Goal: Navigation & Orientation: Find specific page/section

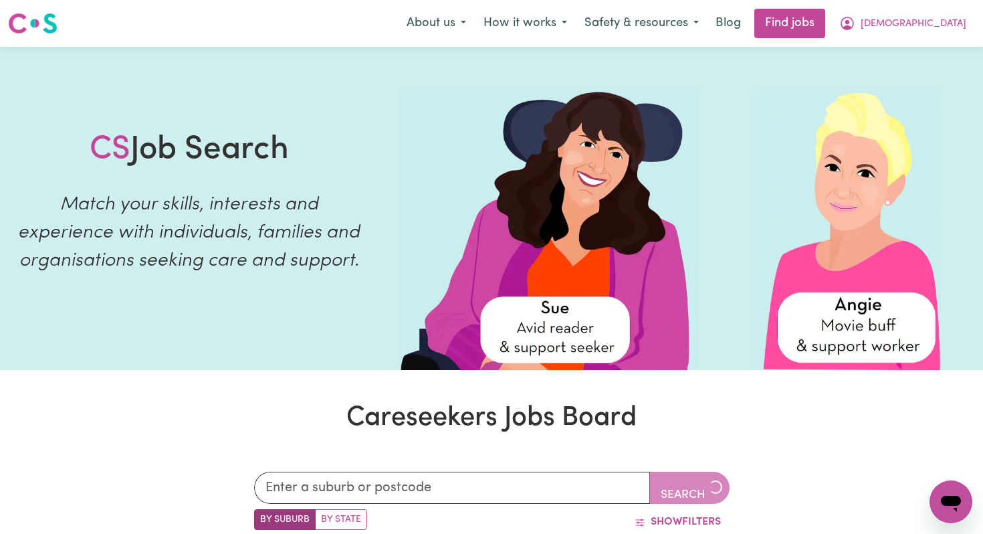
scroll to position [3, 0]
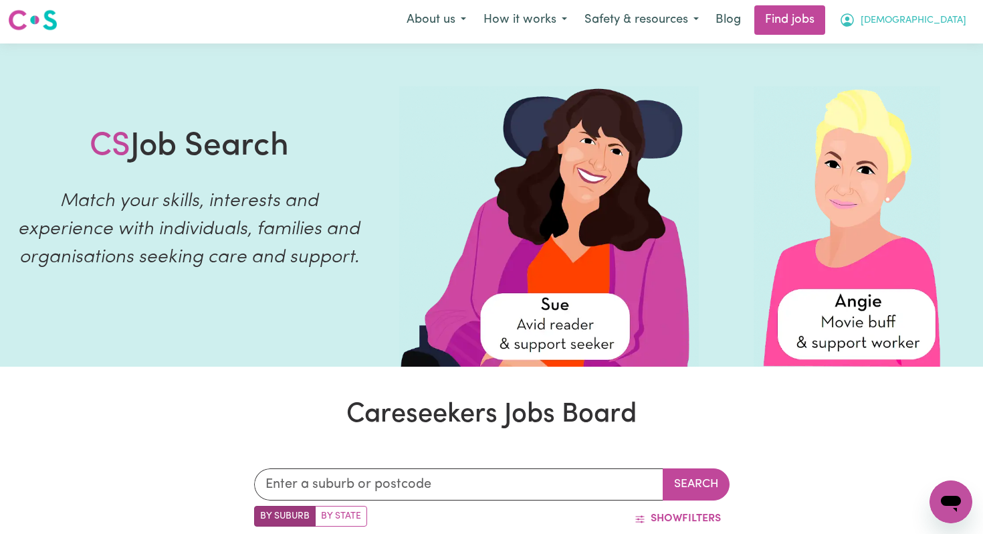
click at [855, 24] on icon "My Account" at bounding box center [847, 20] width 16 height 16
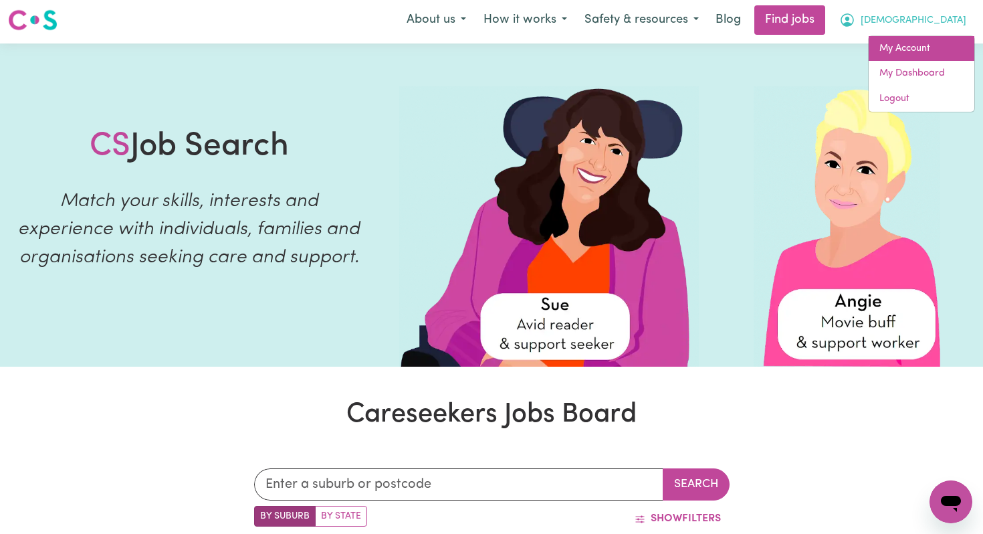
click at [912, 45] on link "My Account" at bounding box center [921, 48] width 106 height 25
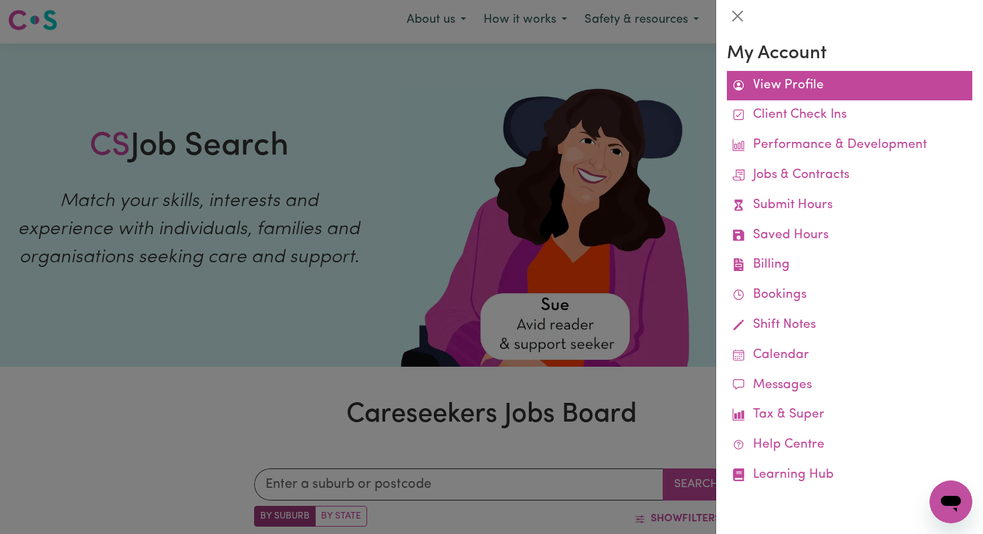
click at [800, 84] on link "View Profile" at bounding box center [849, 86] width 245 height 30
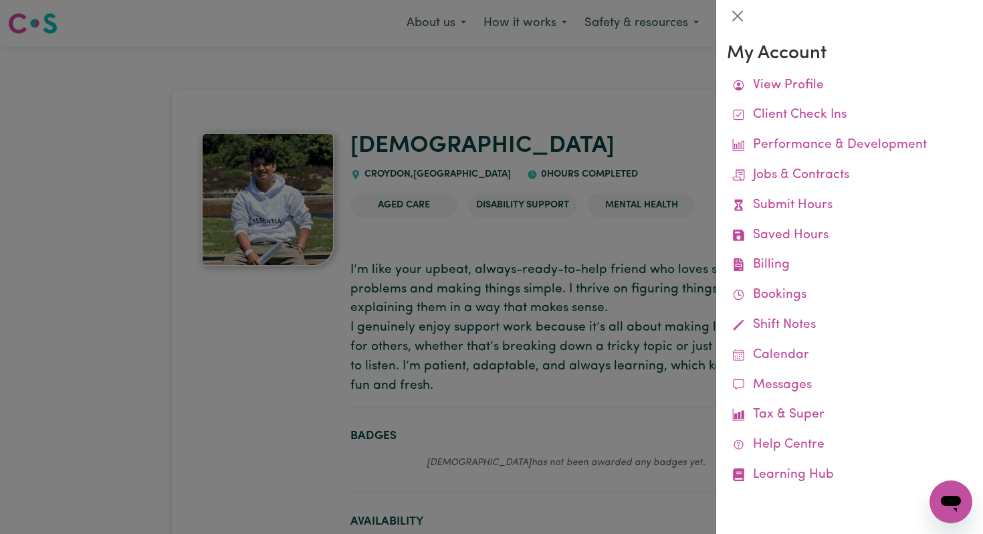
click at [610, 114] on div at bounding box center [491, 267] width 983 height 534
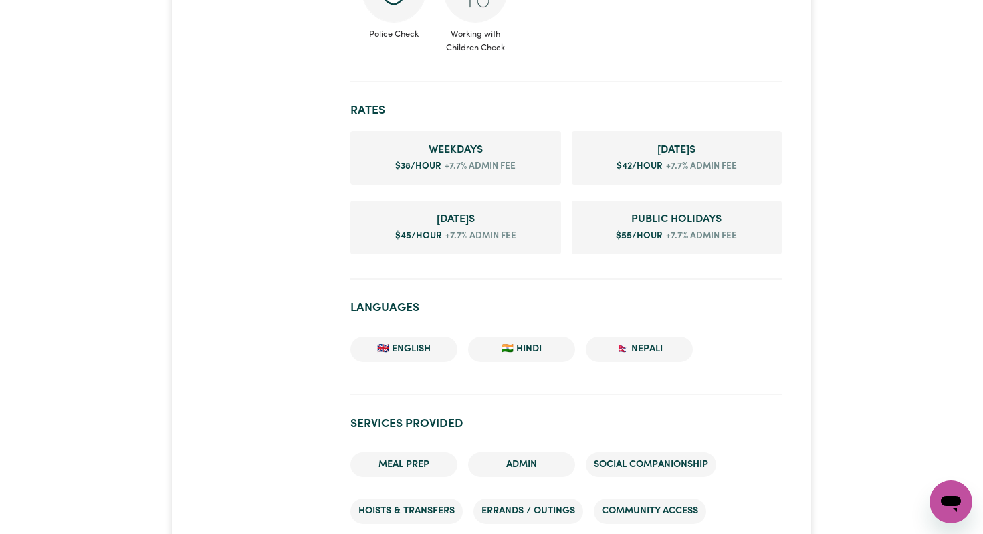
scroll to position [693, 0]
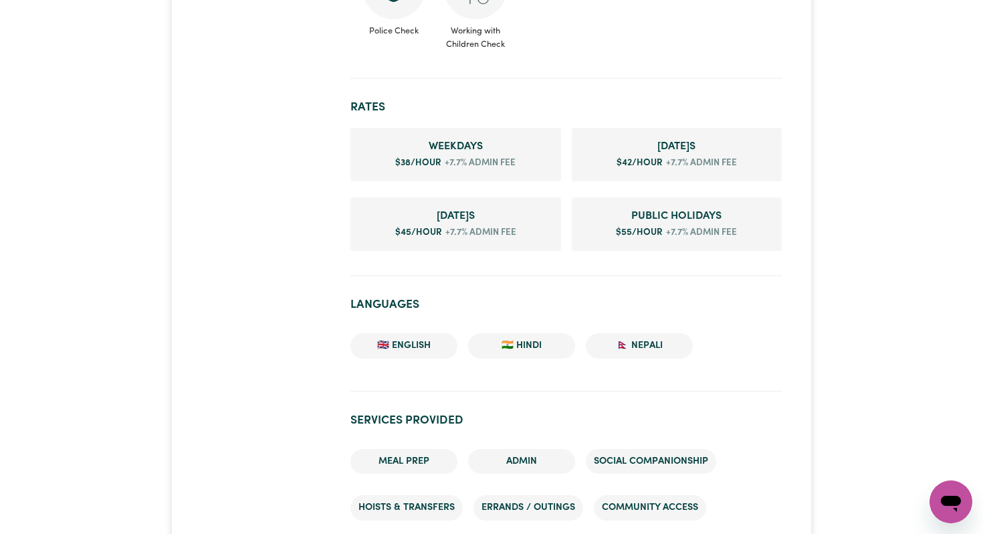
click at [498, 222] on span "[DATE] s" at bounding box center [455, 216] width 189 height 16
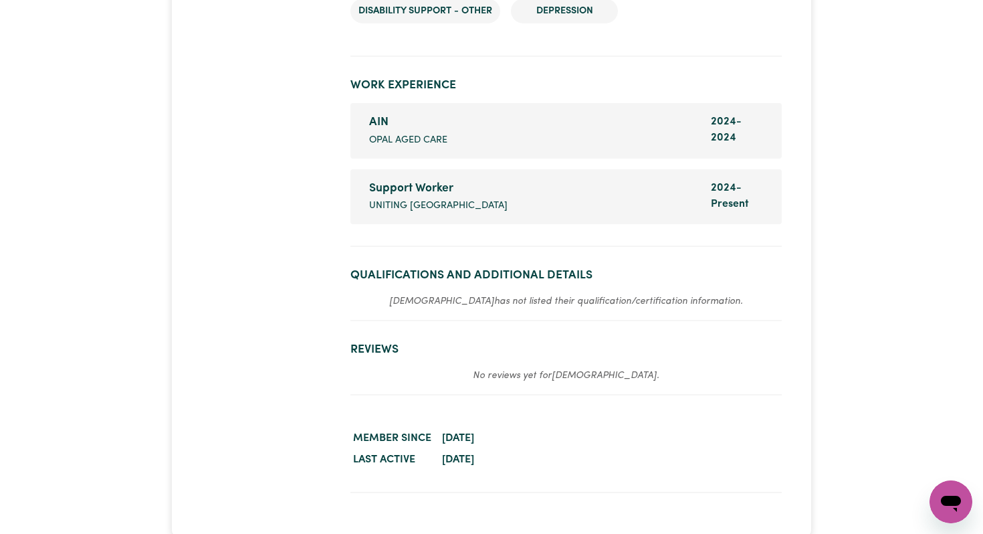
scroll to position [2002, 0]
click at [725, 136] on span "[DATE] - [DATE]" at bounding box center [726, 129] width 31 height 27
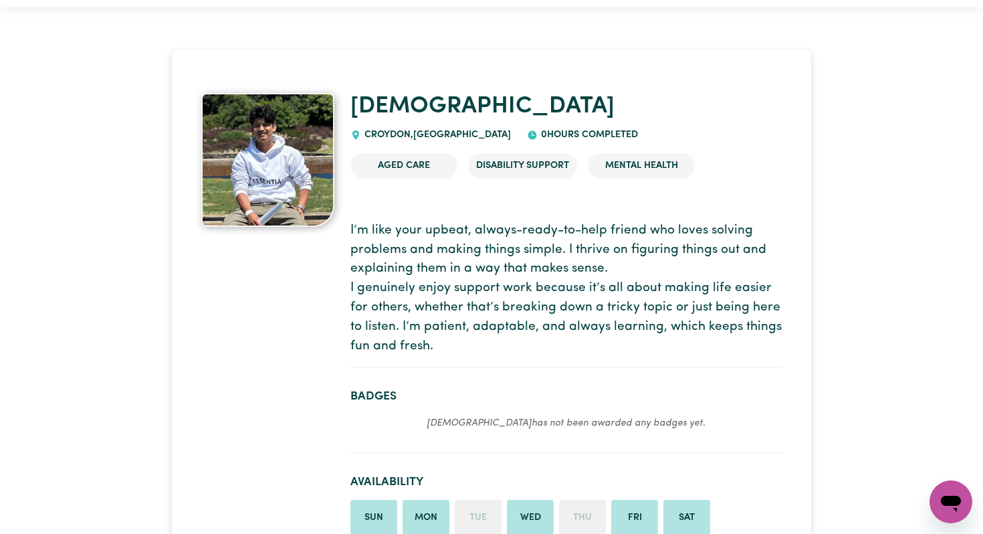
scroll to position [0, 0]
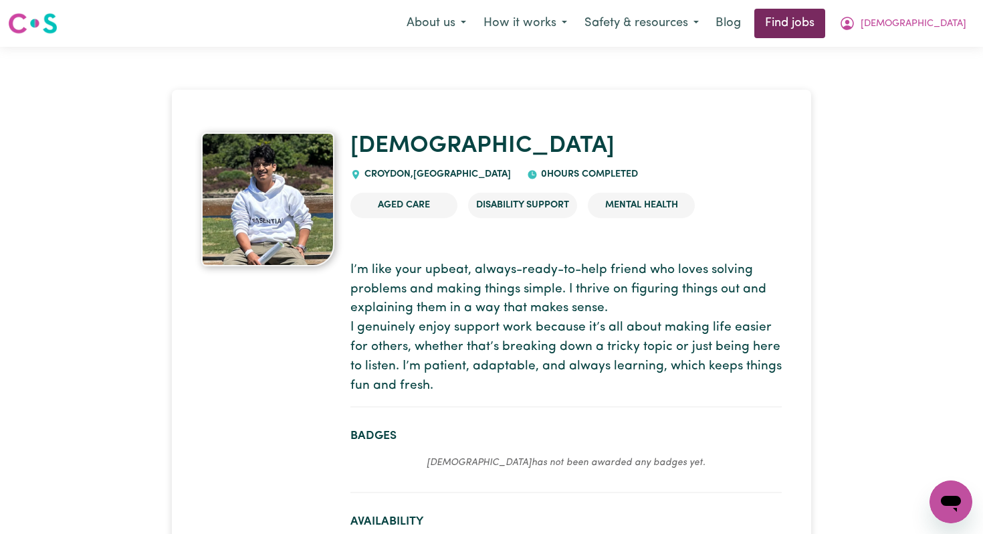
click at [825, 23] on link "Find jobs" at bounding box center [789, 23] width 71 height 29
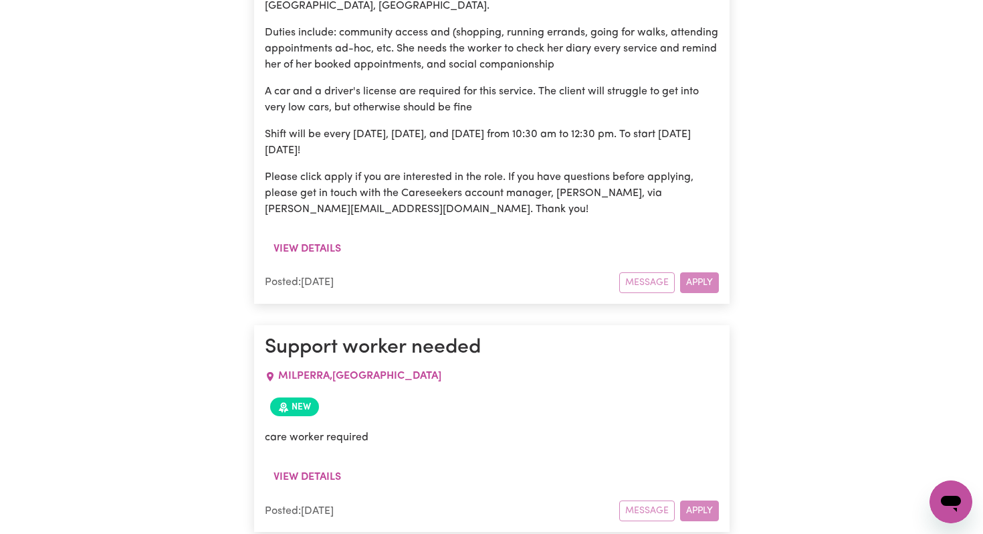
scroll to position [2367, 0]
